Goal: Find specific page/section: Find specific page/section

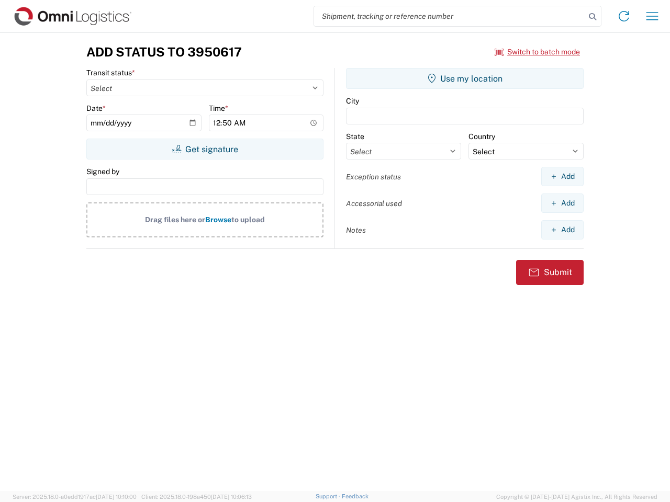
click at [449, 16] on input "search" at bounding box center [449, 16] width 271 height 20
click at [592, 17] on icon at bounding box center [592, 16] width 15 height 15
click at [624, 16] on icon at bounding box center [623, 16] width 17 height 17
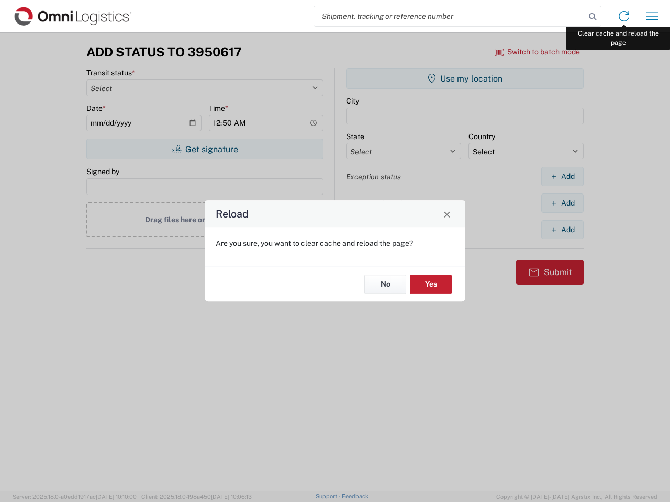
click at [652, 16] on div "Reload Are you sure, you want to clear cache and reload the page? No Yes" at bounding box center [335, 251] width 670 height 502
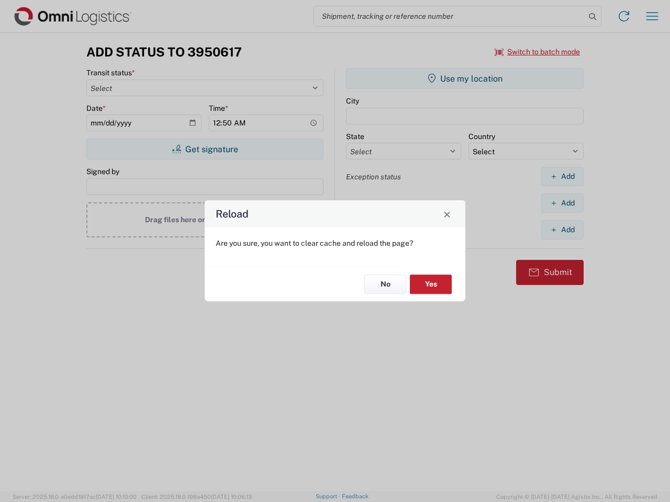
click at [537, 52] on div "Reload Are you sure, you want to clear cache and reload the page? No Yes" at bounding box center [335, 251] width 670 height 502
click at [205, 149] on div "Reload Are you sure, you want to clear cache and reload the page? No Yes" at bounding box center [335, 251] width 670 height 502
click at [465, 78] on div "Reload Are you sure, you want to clear cache and reload the page? No Yes" at bounding box center [335, 251] width 670 height 502
click at [562, 176] on div "Reload Are you sure, you want to clear cache and reload the page? No Yes" at bounding box center [335, 251] width 670 height 502
click at [562, 203] on div "Reload Are you sure, you want to clear cache and reload the page? No Yes" at bounding box center [335, 251] width 670 height 502
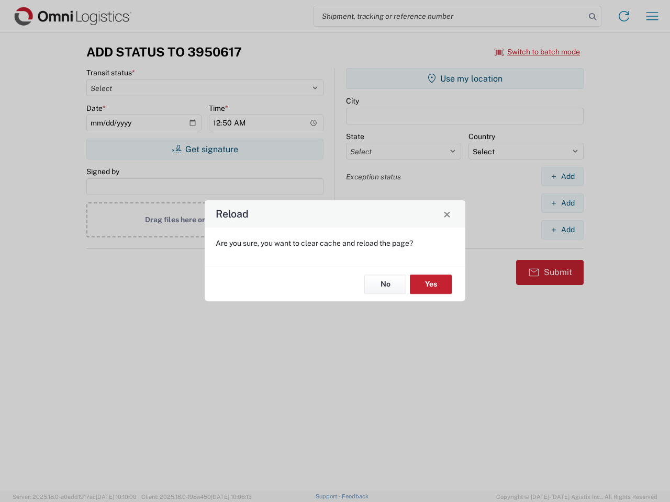
click at [562, 230] on div "Reload Are you sure, you want to clear cache and reload the page? No Yes" at bounding box center [335, 251] width 670 height 502
